Goal: Task Accomplishment & Management: Manage account settings

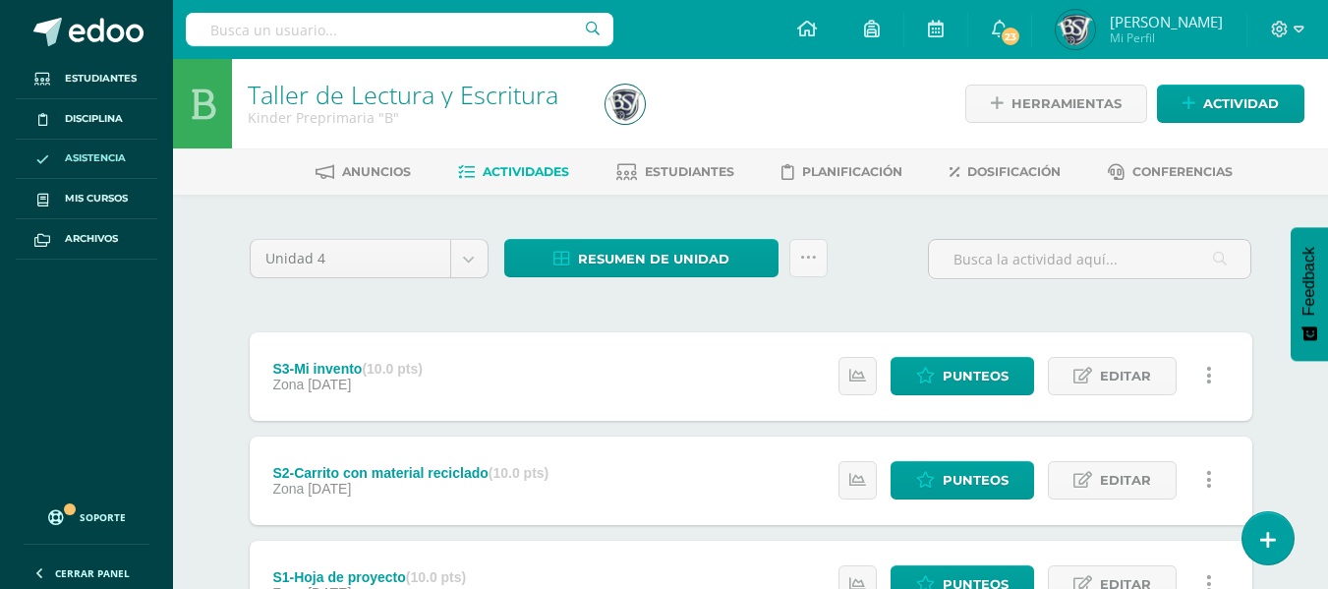
click at [109, 152] on span "Asistencia" at bounding box center [95, 158] width 61 height 16
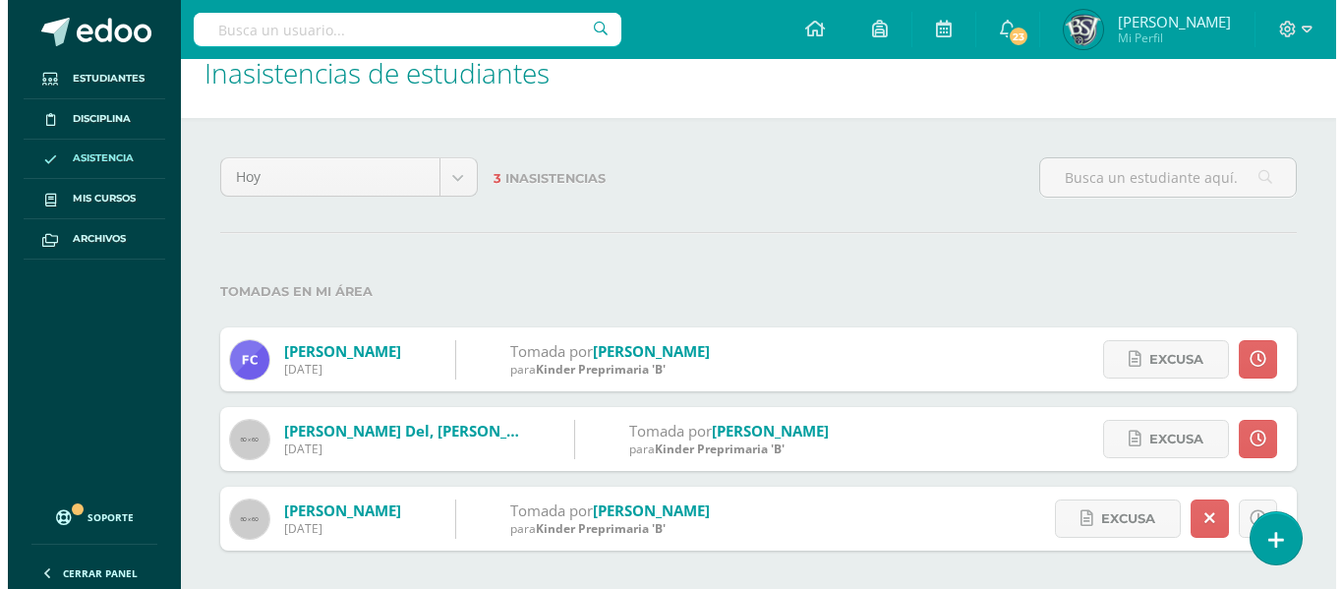
scroll to position [31, 0]
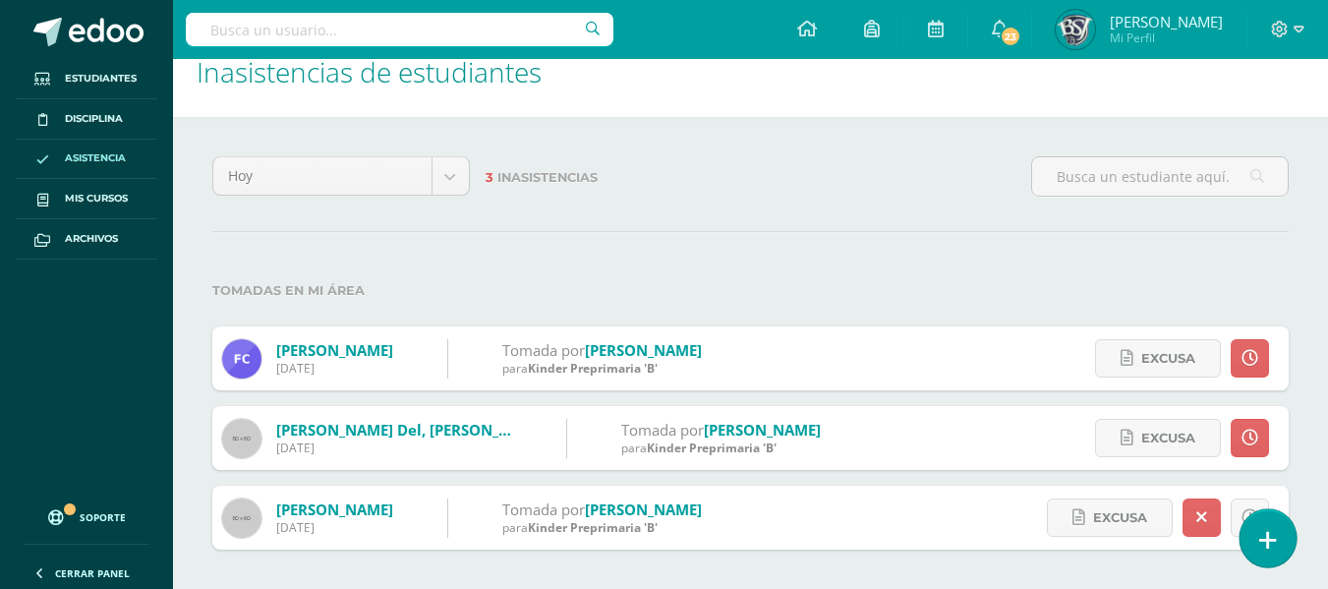
click at [1264, 539] on icon at bounding box center [1268, 540] width 18 height 23
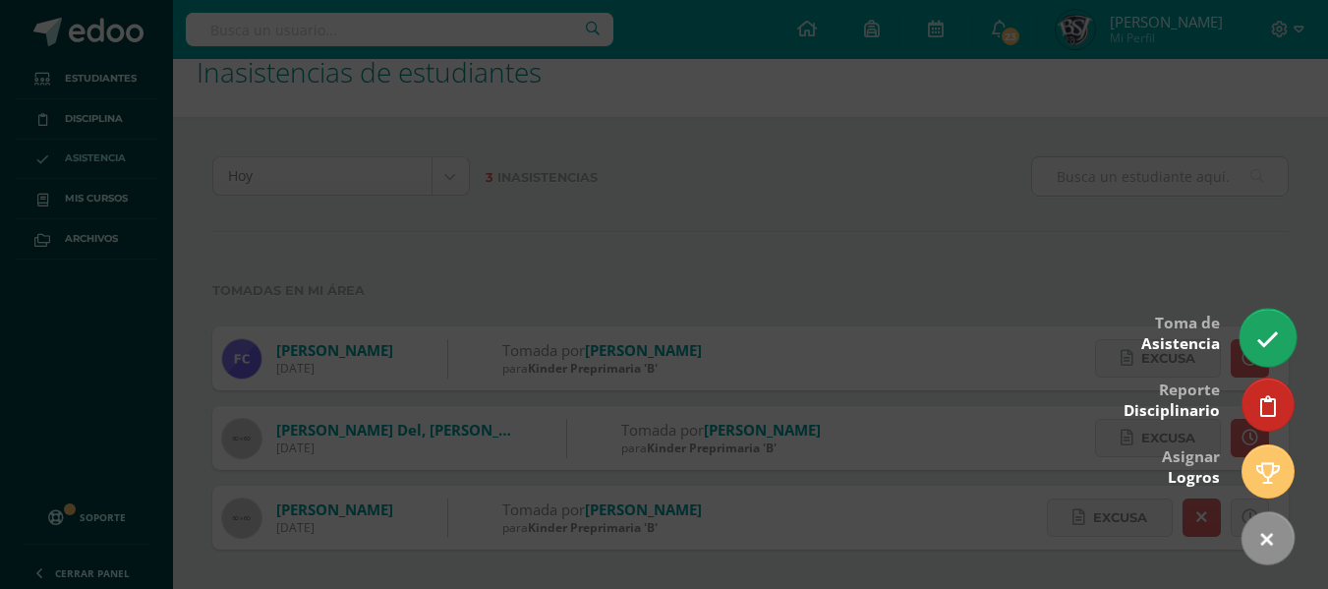
click at [1259, 348] on icon at bounding box center [1267, 339] width 23 height 23
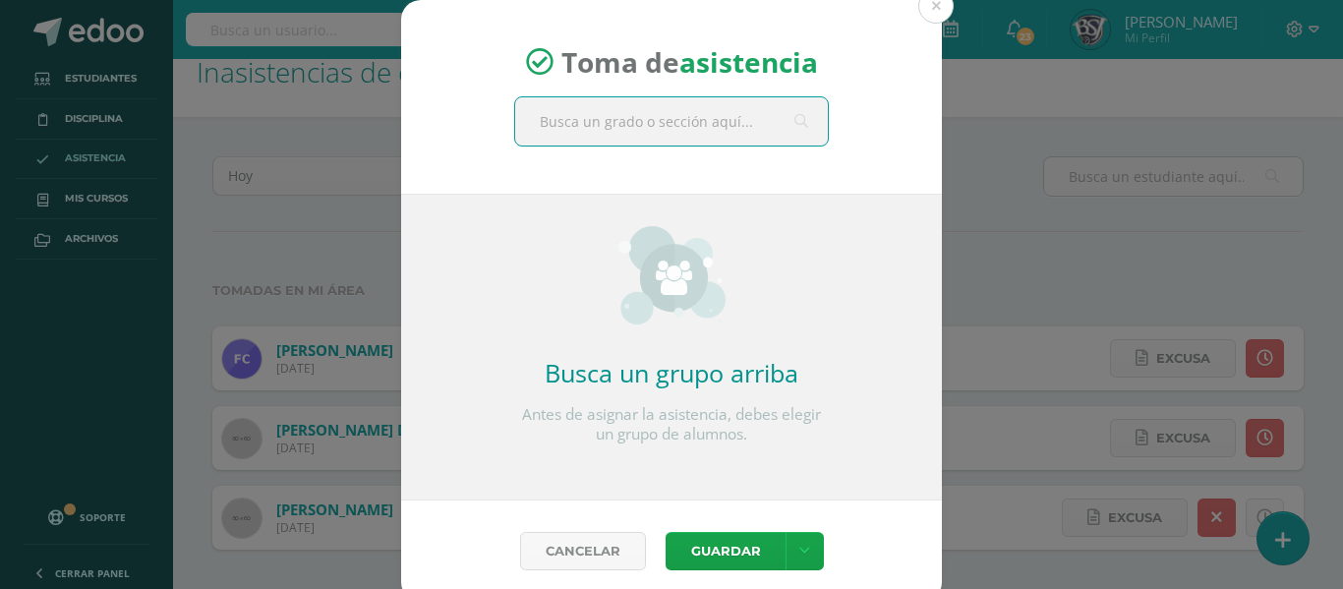
click at [733, 115] on input "text" at bounding box center [671, 121] width 313 height 48
type input "Kinder A"
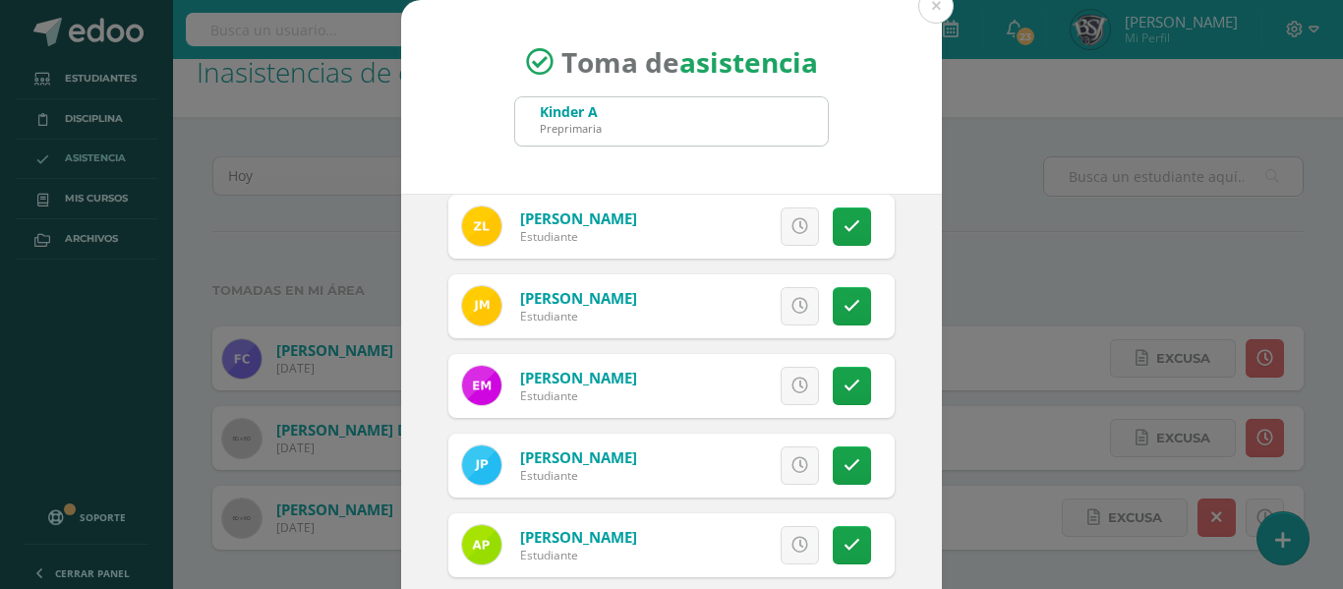
scroll to position [725, 0]
click at [837, 382] on link at bounding box center [851, 385] width 38 height 38
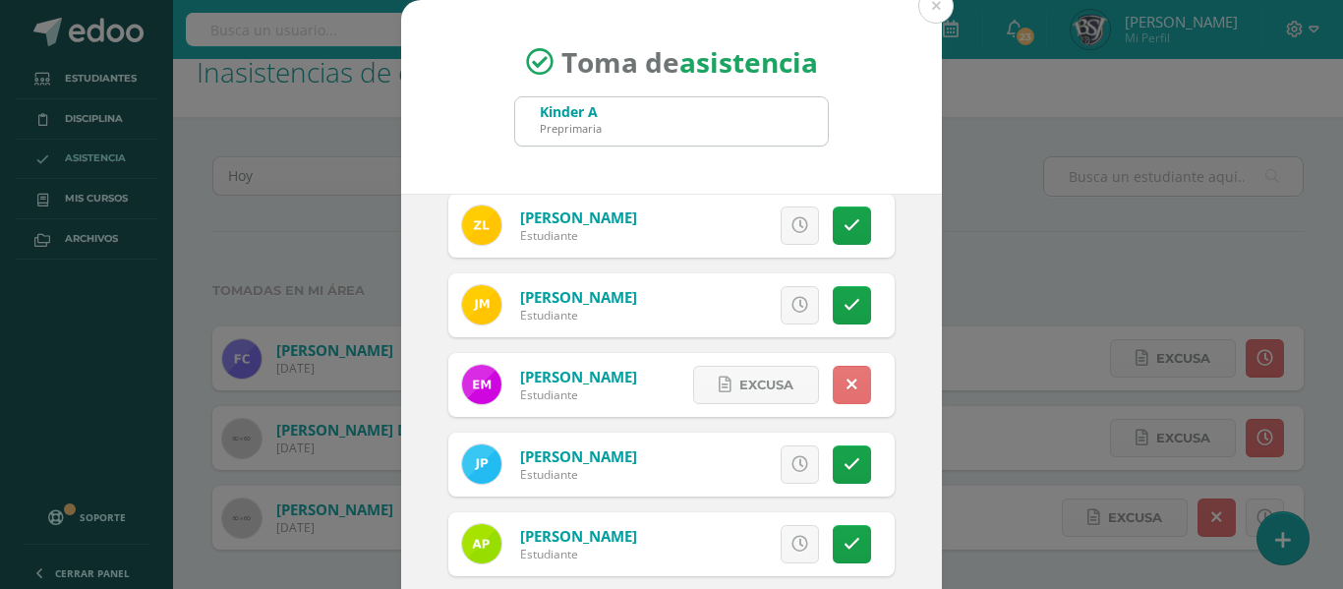
click at [837, 382] on link at bounding box center [851, 385] width 38 height 38
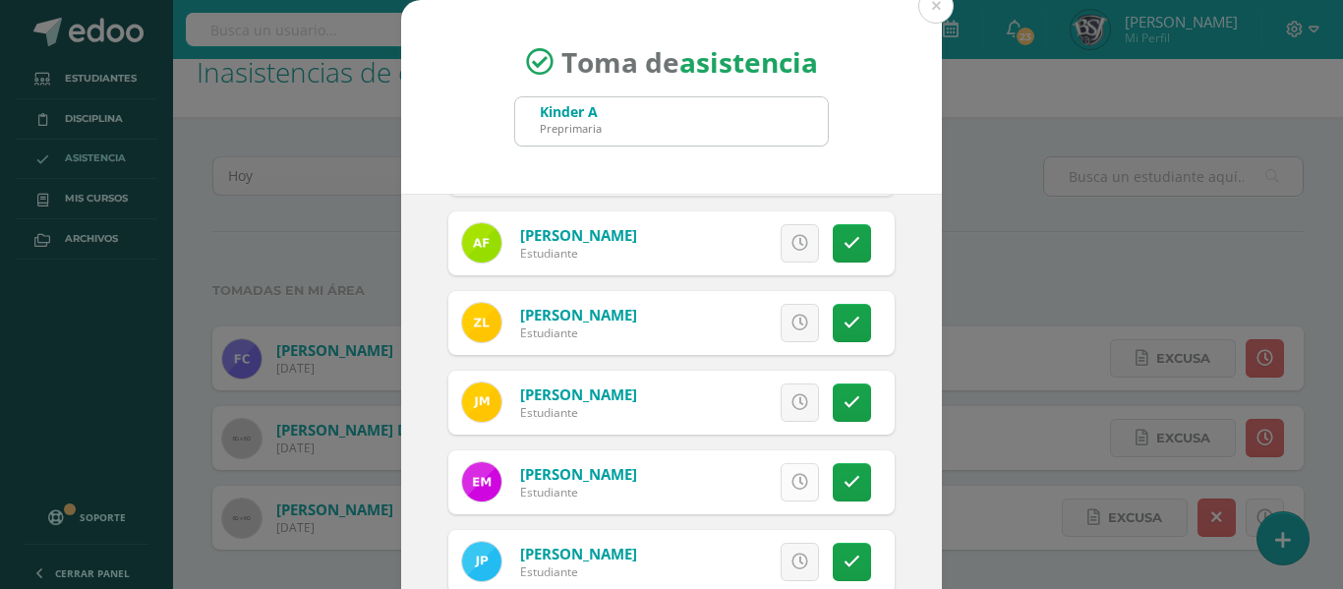
scroll to position [625, 0]
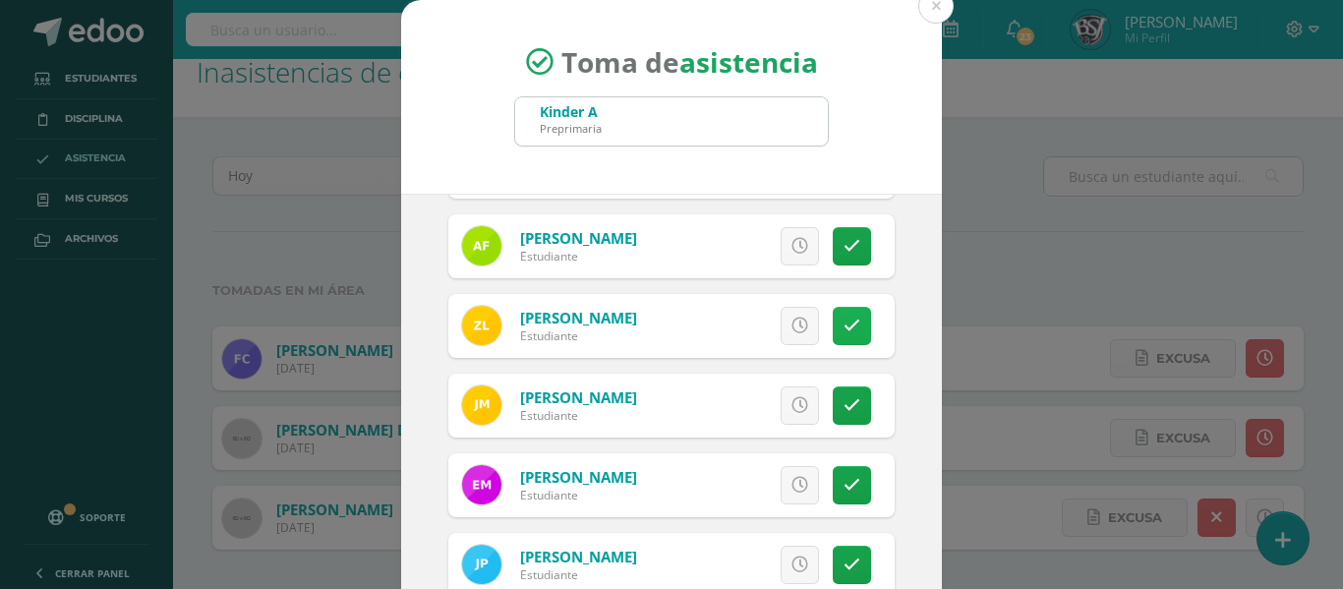
click at [832, 327] on link at bounding box center [851, 326] width 38 height 38
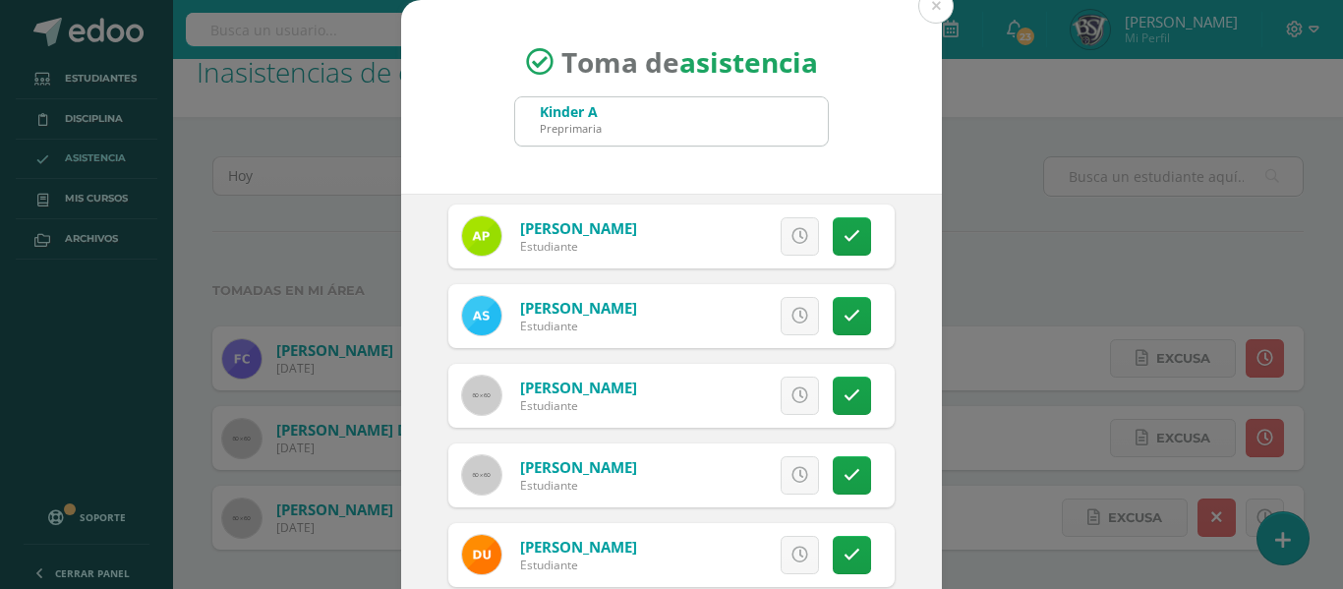
scroll to position [1034, 0]
click at [843, 391] on icon at bounding box center [851, 394] width 17 height 17
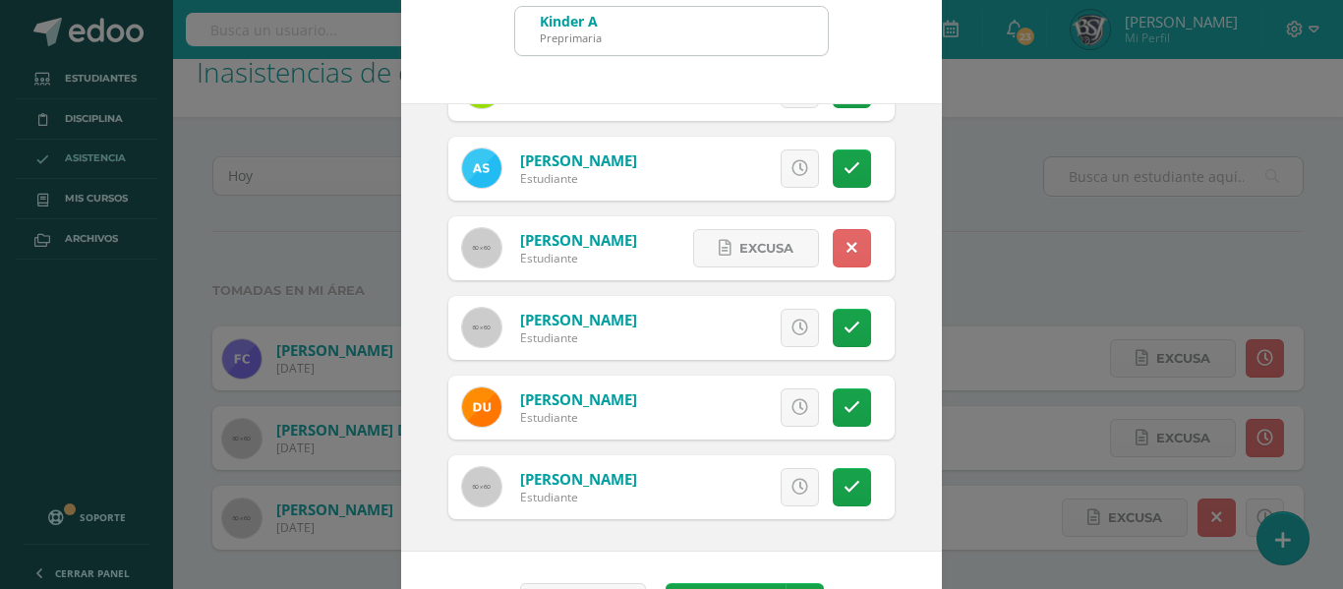
scroll to position [91, 0]
click at [832, 391] on link at bounding box center [851, 406] width 38 height 38
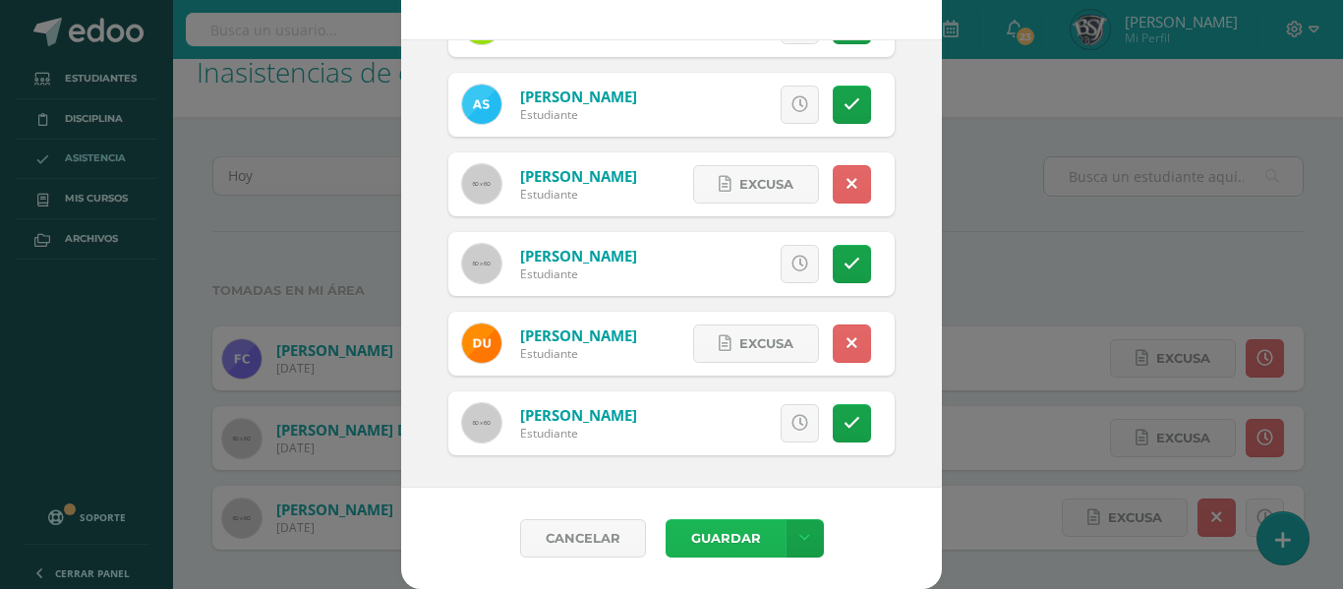
click at [703, 538] on button "Guardar" at bounding box center [725, 538] width 120 height 38
